Goal: Task Accomplishment & Management: Complete application form

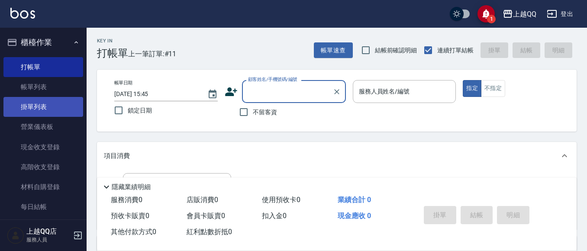
scroll to position [76, 0]
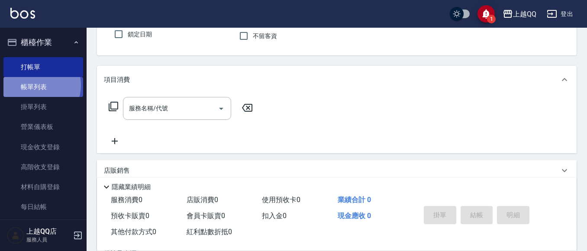
click at [37, 85] on link "帳單列表" at bounding box center [43, 87] width 80 height 20
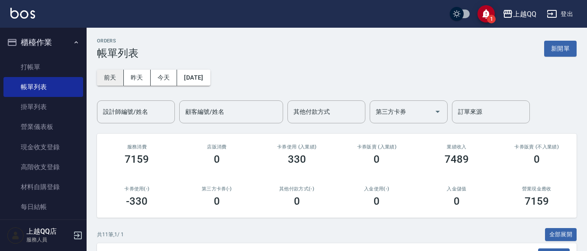
click at [110, 79] on button "前天" at bounding box center [110, 78] width 27 height 16
click at [161, 80] on button "今天" at bounding box center [164, 78] width 27 height 16
click at [124, 107] on div "設計師編號/姓名 設計師編號/姓名" at bounding box center [136, 112] width 78 height 23
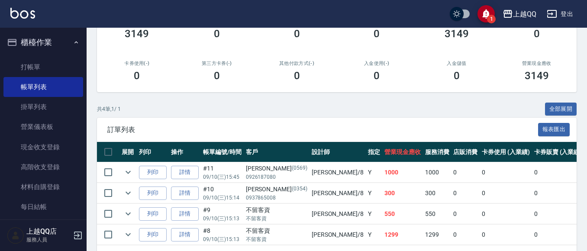
scroll to position [161, 0]
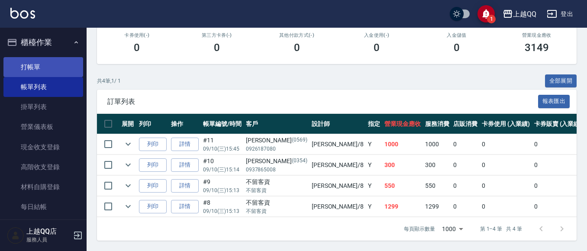
type input "[PERSON_NAME]-8"
click at [27, 61] on link "打帳單" at bounding box center [43, 67] width 80 height 20
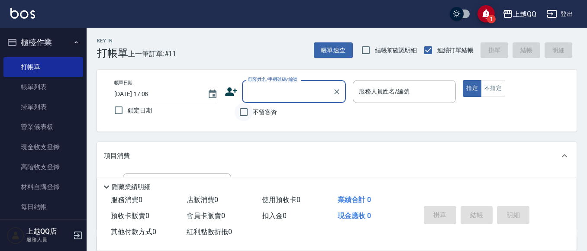
click at [245, 112] on input "不留客資" at bounding box center [244, 112] width 18 height 18
checkbox input "true"
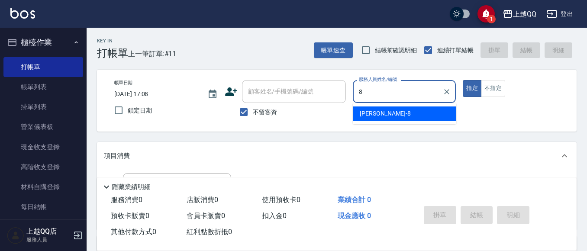
type input "[PERSON_NAME]-8"
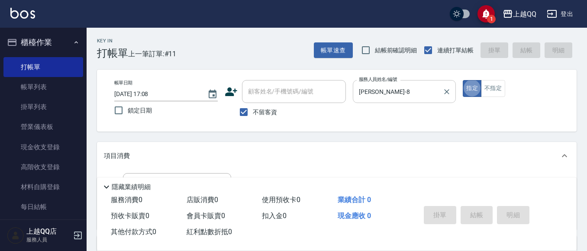
type button "true"
click at [501, 84] on button "不指定" at bounding box center [493, 88] width 24 height 17
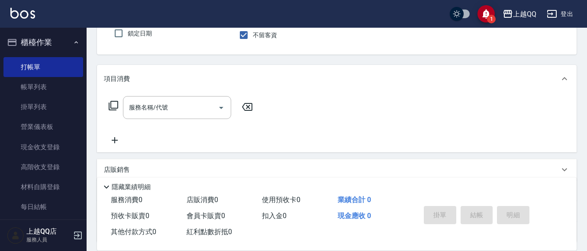
scroll to position [93, 0]
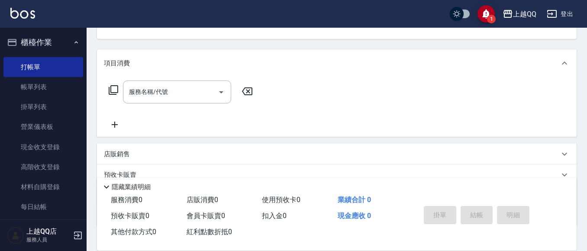
click at [114, 85] on icon at bounding box center [113, 90] width 10 height 10
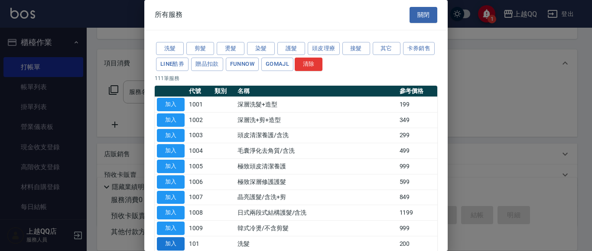
click at [172, 246] on button "加入" at bounding box center [171, 243] width 28 height 13
type input "洗髮(101)"
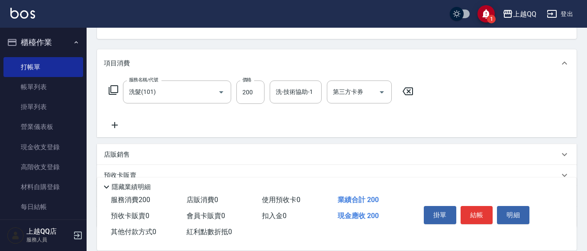
click at [113, 86] on icon at bounding box center [114, 90] width 10 height 10
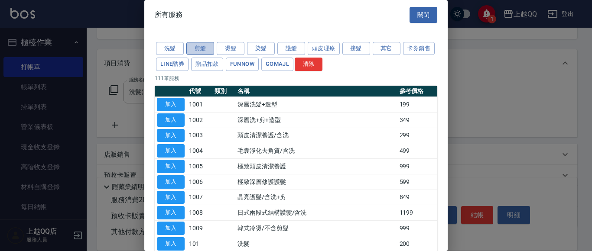
click at [208, 47] on button "剪髮" at bounding box center [200, 48] width 28 height 13
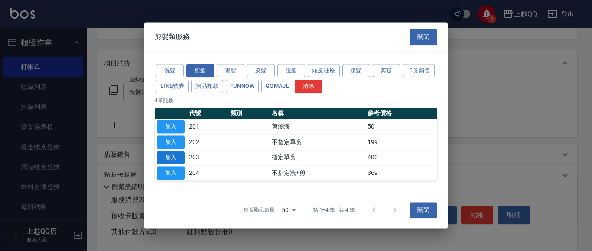
click at [174, 157] on button "加入" at bounding box center [171, 157] width 28 height 13
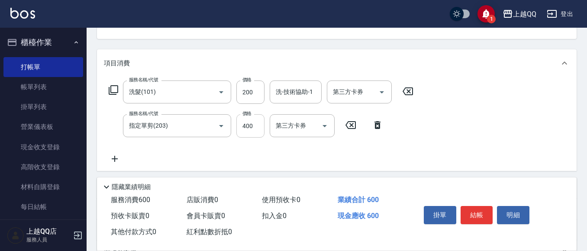
click at [254, 131] on input "400" at bounding box center [251, 125] width 28 height 23
type input "50"
click at [261, 91] on input "200" at bounding box center [251, 92] width 28 height 23
type input "250"
click at [294, 97] on input "洗-技術協助-1" at bounding box center [296, 91] width 44 height 15
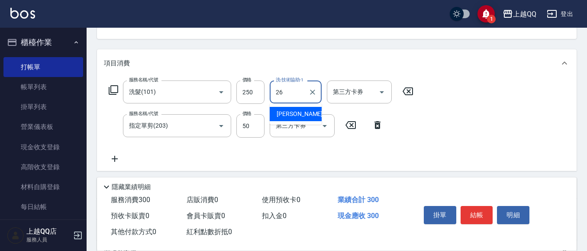
click at [293, 114] on span "[PERSON_NAME]-26" at bounding box center [304, 114] width 55 height 9
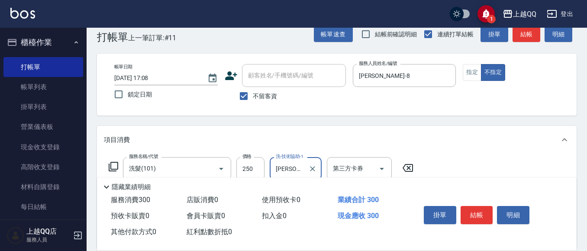
scroll to position [36, 0]
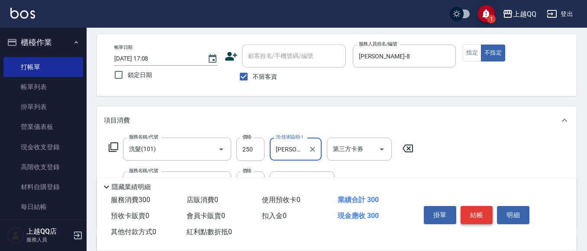
type input "[PERSON_NAME]-26"
click at [486, 214] on button "結帳" at bounding box center [477, 215] width 32 height 18
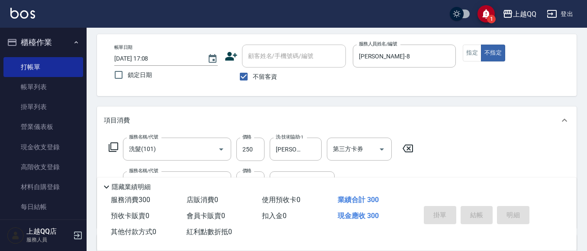
type input "[DATE] 17:09"
